Goal: Information Seeking & Learning: Learn about a topic

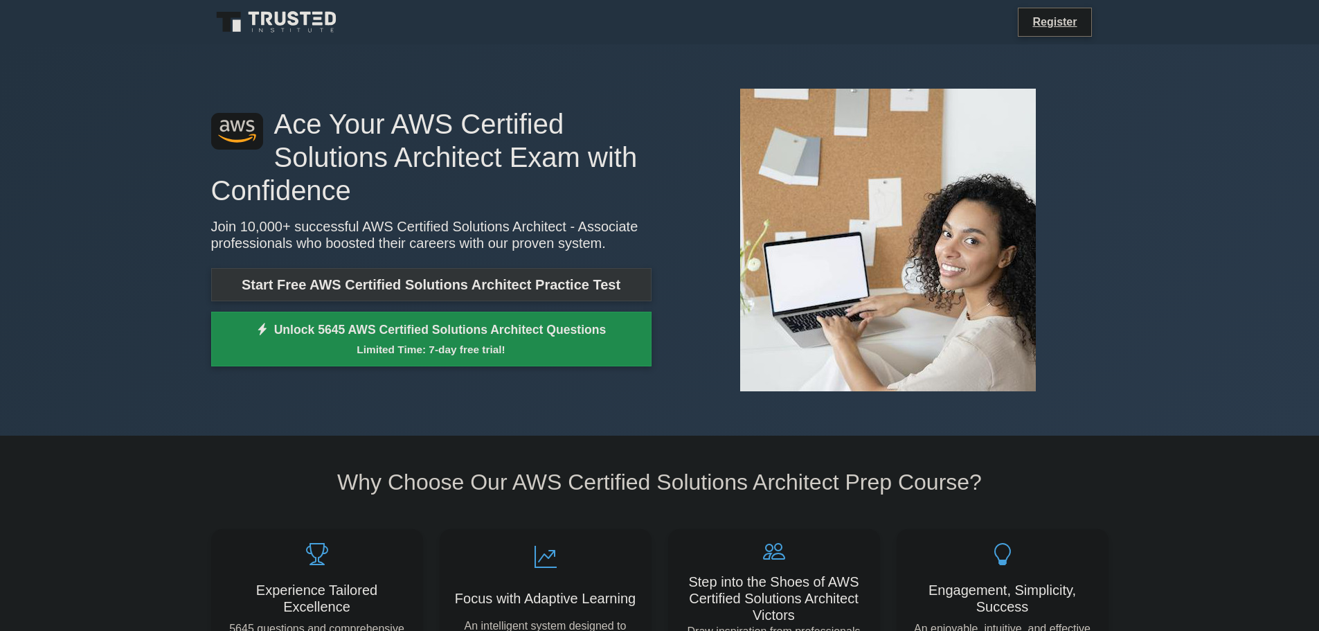
click at [416, 276] on link "Start Free AWS Certified Solutions Architect Practice Test" at bounding box center [431, 284] width 440 height 33
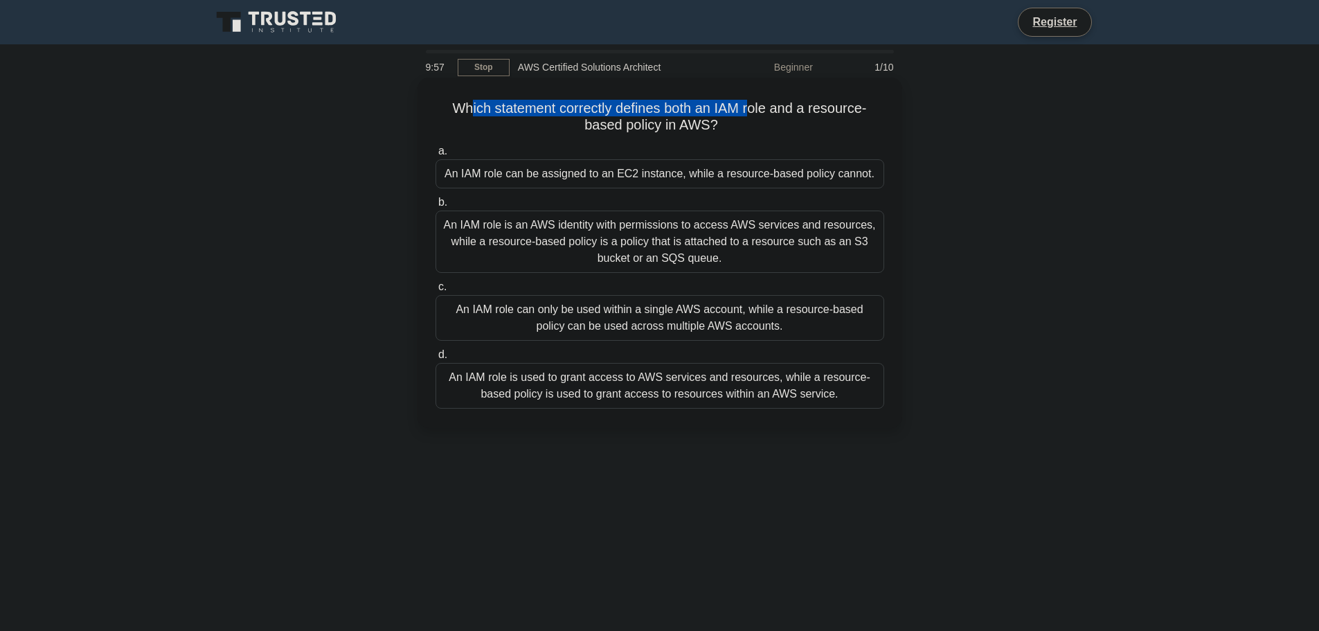
drag, startPoint x: 465, startPoint y: 105, endPoint x: 751, endPoint y: 105, distance: 286.7
click at [751, 105] on h5 "Which statement correctly defines both an IAM role and a resource-based policy …" at bounding box center [660, 117] width 452 height 35
click at [747, 127] on h5 "Which statement correctly defines both an IAM role and a resource-based policy …" at bounding box center [660, 117] width 452 height 35
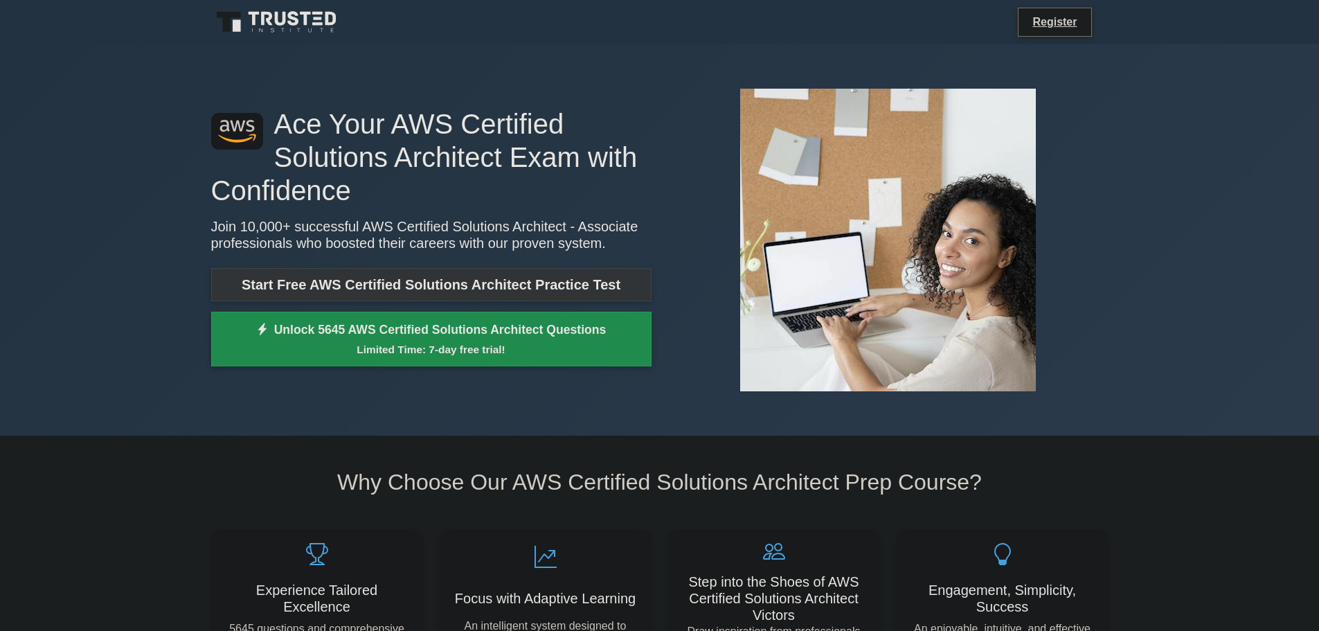
click at [400, 292] on link "Start Free AWS Certified Solutions Architect Practice Test" at bounding box center [431, 284] width 440 height 33
